Goal: Information Seeking & Learning: Learn about a topic

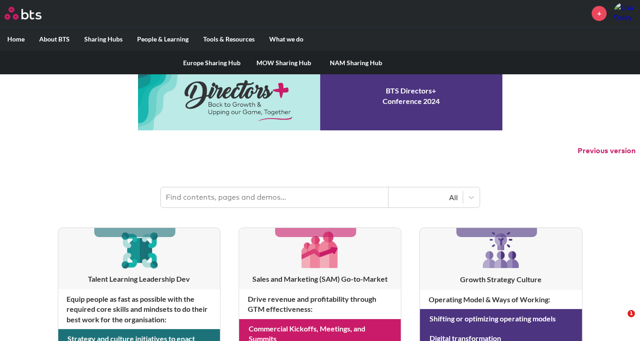
click at [108, 37] on label "Sharing Hubs" at bounding box center [103, 39] width 53 height 24
click at [0, 0] on input "Sharing Hubs" at bounding box center [0, 0] width 0 height 0
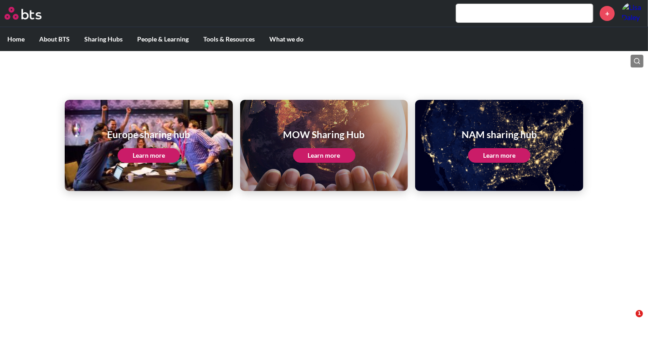
click at [502, 154] on link "Learn more" at bounding box center [499, 155] width 62 height 15
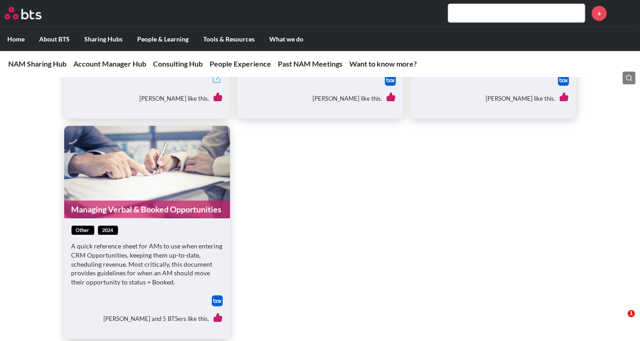
scroll to position [658, 0]
